Goal: Task Accomplishment & Management: Manage account settings

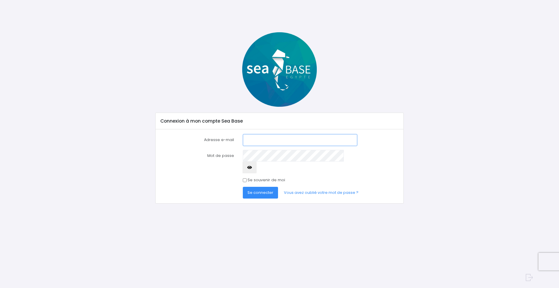
type input "[EMAIL_ADDRESS][DOMAIN_NAME]"
drag, startPoint x: 243, startPoint y: 169, endPoint x: 252, endPoint y: 178, distance: 12.9
click at [244, 178] on input "Se souvenir de moi" at bounding box center [245, 180] width 4 height 4
checkbox input "true"
drag, startPoint x: 258, startPoint y: 182, endPoint x: 320, endPoint y: 131, distance: 80.7
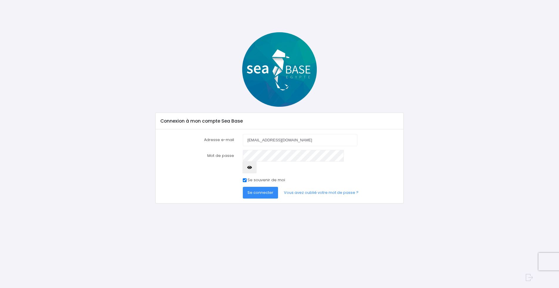
click at [263, 190] on span "Se connecter" at bounding box center [260, 193] width 26 height 6
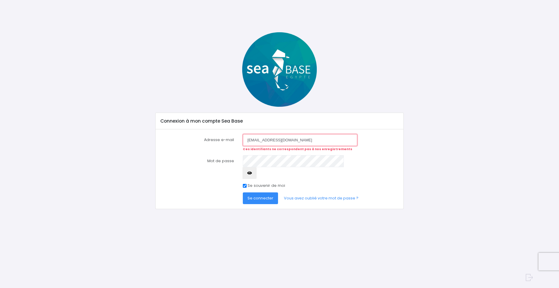
drag, startPoint x: 284, startPoint y: 139, endPoint x: 277, endPoint y: 131, distance: 9.8
click at [277, 131] on div "Adresse e-mail ojager@orange.fr Ces identifiants ne correspondent pas à nos enr…" at bounding box center [279, 169] width 247 height 80
click at [252, 173] on icon "button" at bounding box center [249, 173] width 5 height 0
click at [263, 195] on span "Se connecter" at bounding box center [260, 198] width 26 height 6
